Goal: Navigation & Orientation: Find specific page/section

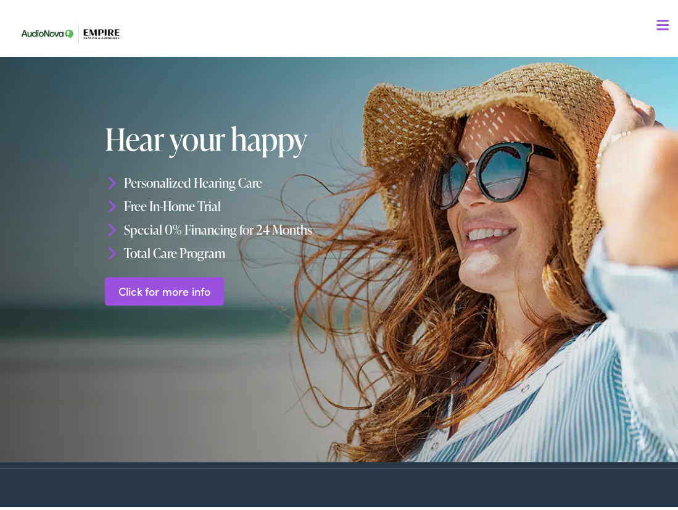
click at [112, 25] on img at bounding box center [75, 30] width 123 height 44
click at [660, 27] on nav "What We Offer Comprehensive & Holistic Care Hearing Testing & Evaluation Hearin…" at bounding box center [343, 107] width 659 height 214
click at [656, 25] on span at bounding box center [662, 26] width 12 height 2
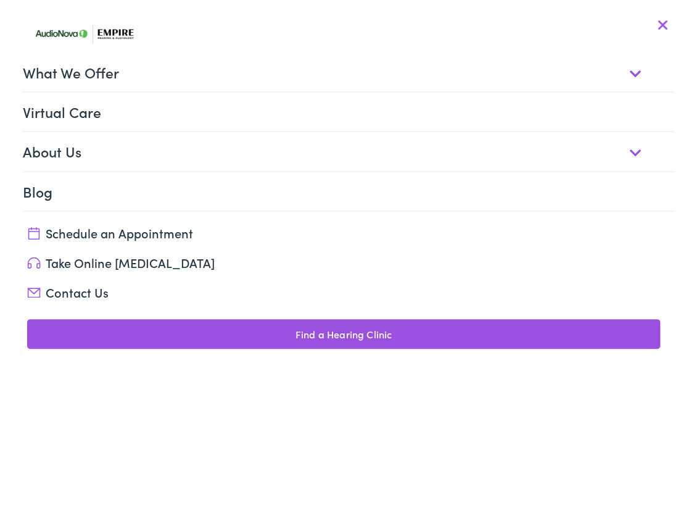
click at [289, 327] on link "Find a Hearing Clinic" at bounding box center [343, 330] width 632 height 30
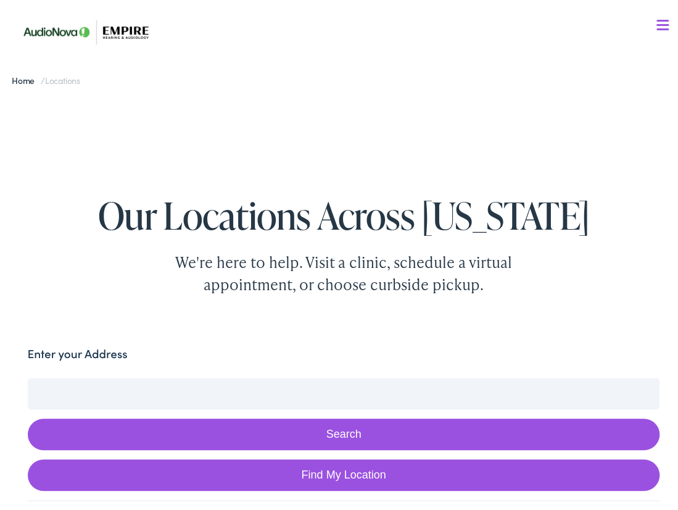
click at [285, 394] on input "Enter your Address" at bounding box center [344, 389] width 632 height 31
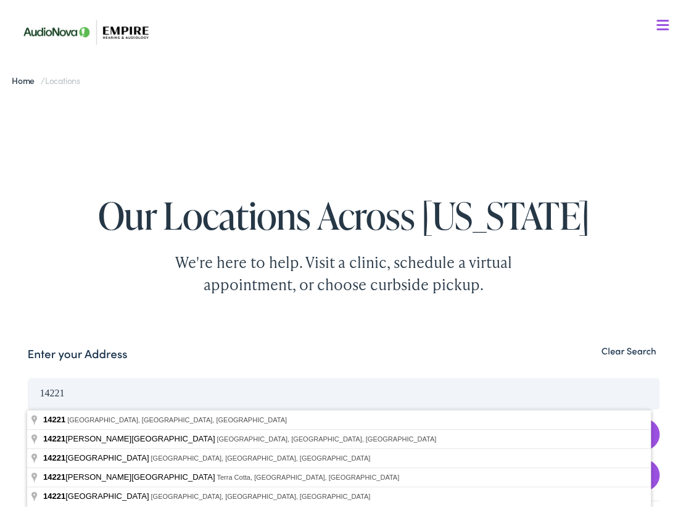
click at [28, 415] on button "Search" at bounding box center [344, 430] width 632 height 31
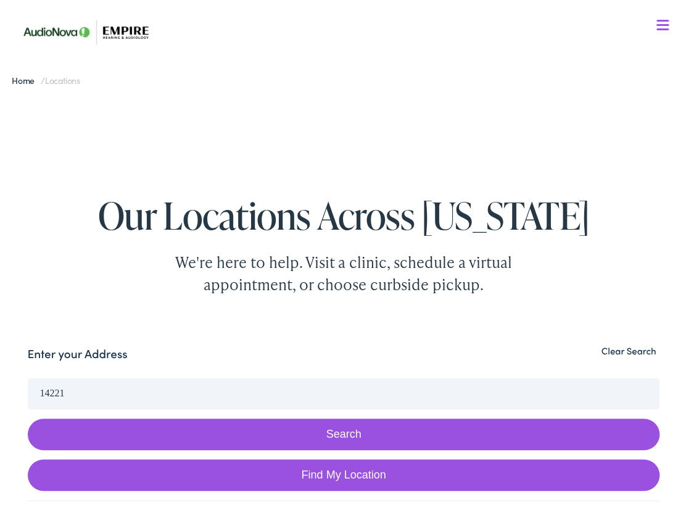
click at [285, 394] on input "14221" at bounding box center [344, 389] width 632 height 31
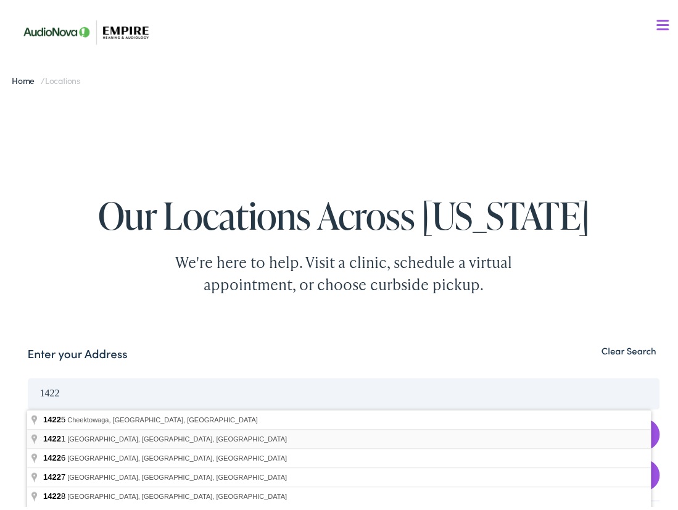
type input "Amherst, NY 14221, USA"
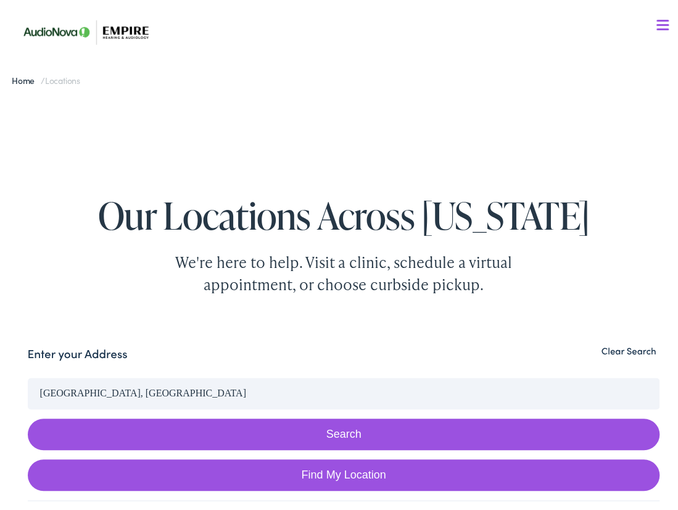
click at [197, 431] on button "Search" at bounding box center [344, 430] width 632 height 31
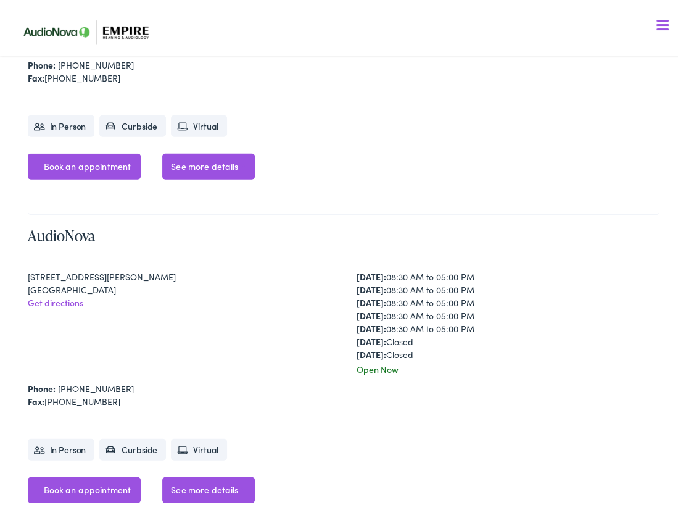
scroll to position [1172, 0]
